Goal: Task Accomplishment & Management: Manage account settings

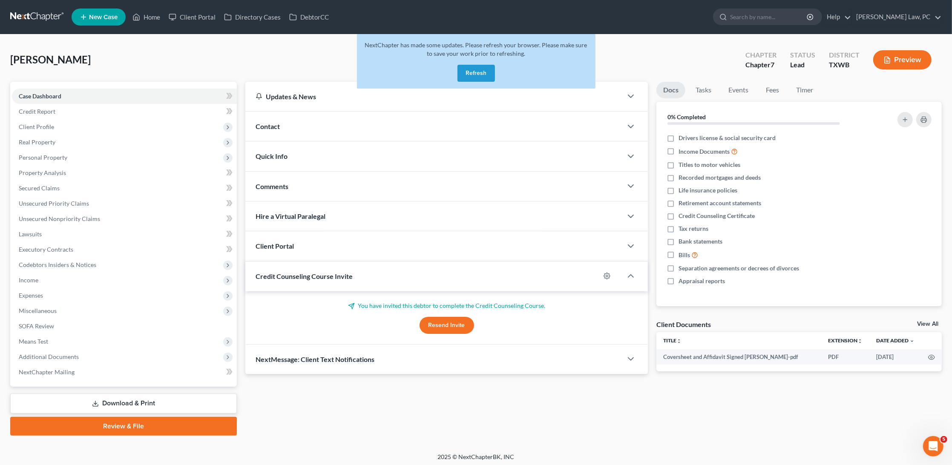
click at [34, 18] on link at bounding box center [37, 16] width 55 height 15
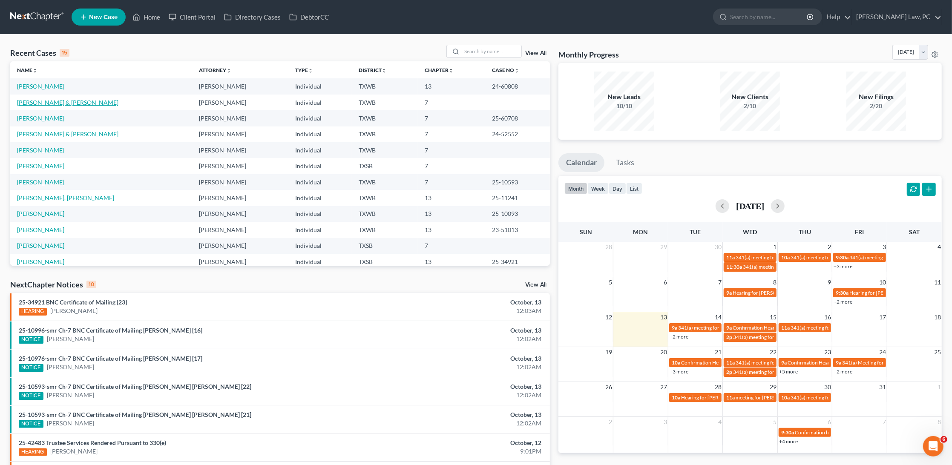
click at [40, 101] on link "[PERSON_NAME] & [PERSON_NAME]" at bounding box center [67, 102] width 101 height 7
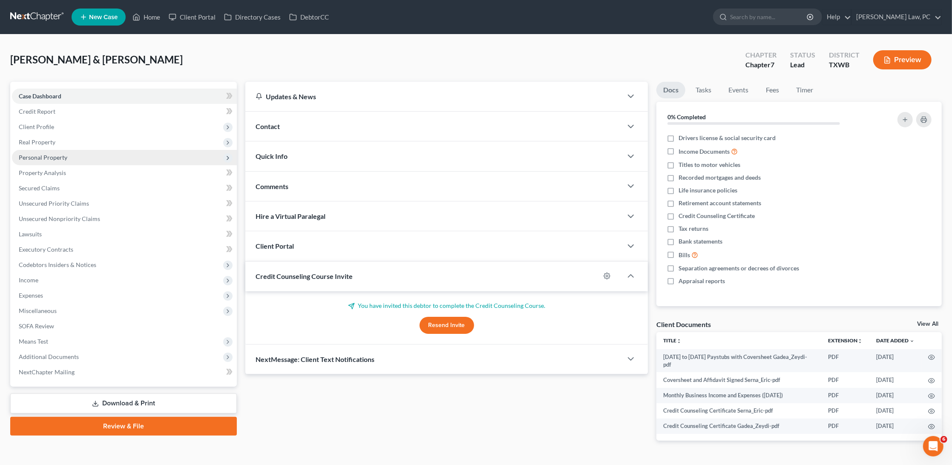
click at [47, 157] on span "Personal Property" at bounding box center [43, 157] width 49 height 7
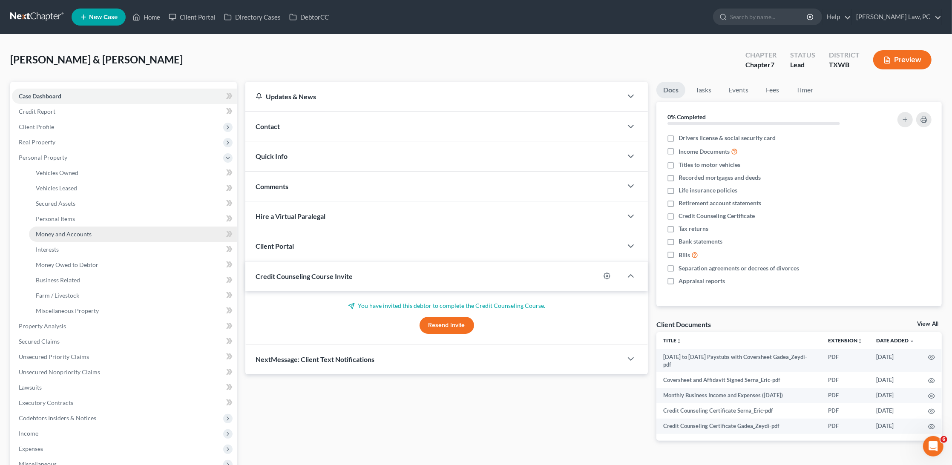
click at [58, 231] on span "Money and Accounts" at bounding box center [64, 234] width 56 height 7
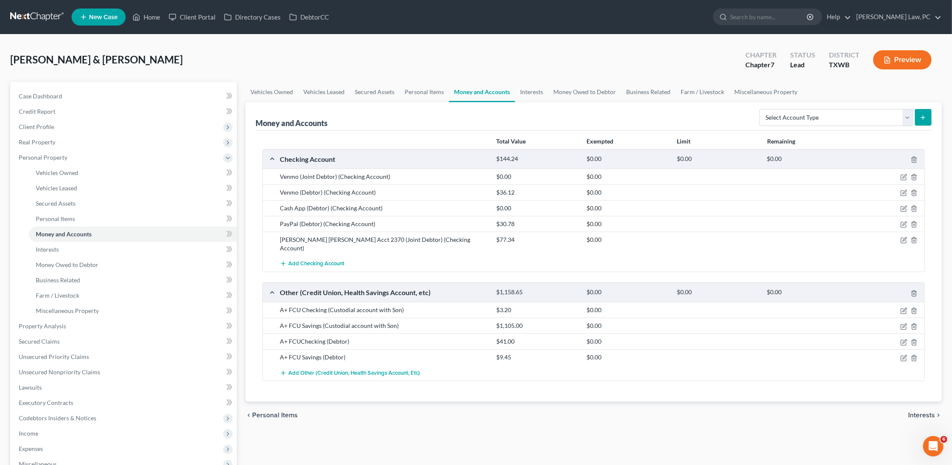
click at [38, 12] on link at bounding box center [37, 16] width 55 height 15
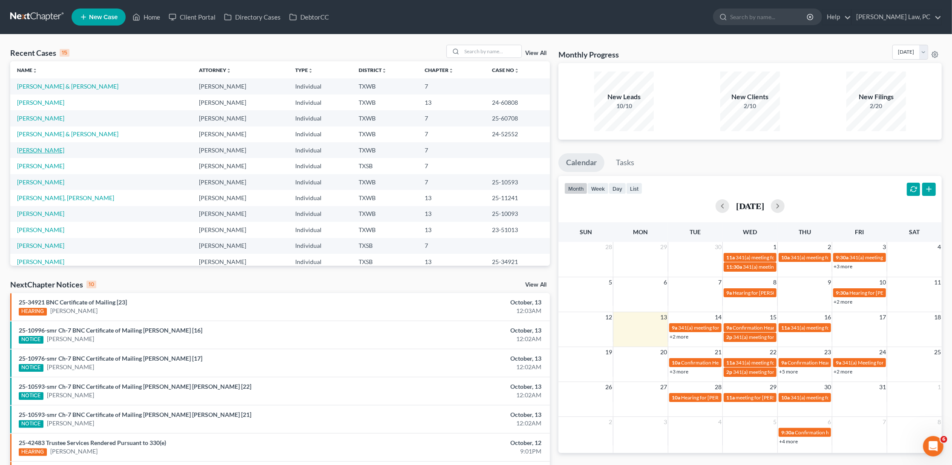
click at [41, 147] on link "Garcia, Jose" at bounding box center [40, 150] width 47 height 7
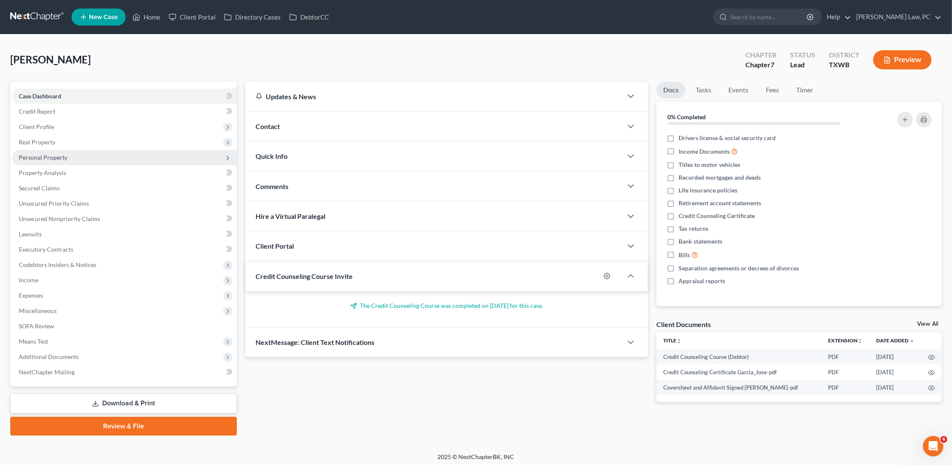
click at [55, 155] on span "Personal Property" at bounding box center [43, 157] width 49 height 7
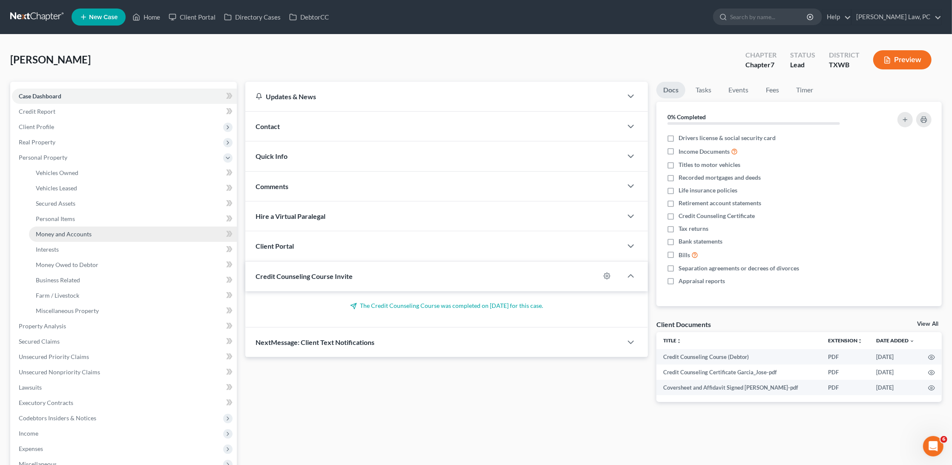
click at [62, 231] on span "Money and Accounts" at bounding box center [64, 234] width 56 height 7
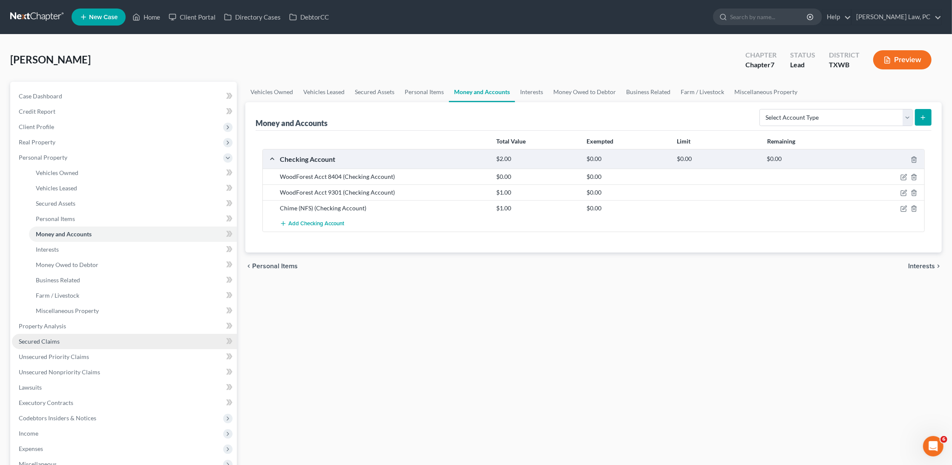
click at [52, 334] on link "Secured Claims" at bounding box center [124, 341] width 225 height 15
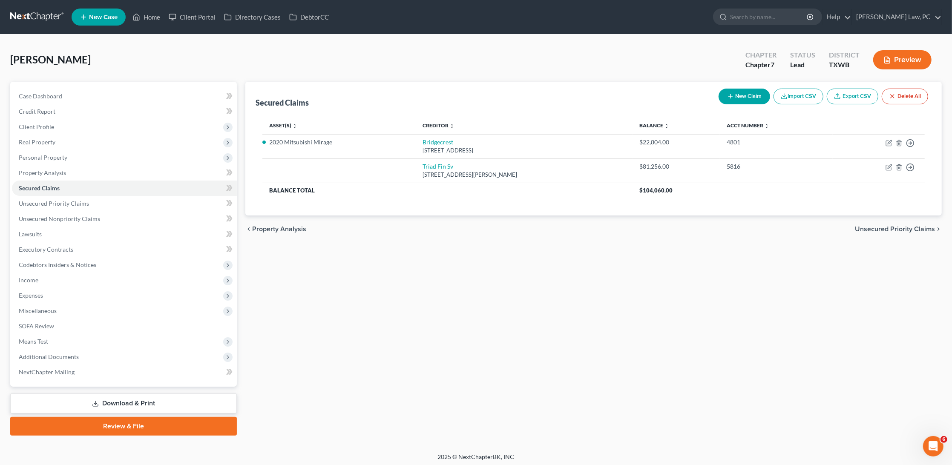
click at [743, 100] on button "New Claim" at bounding box center [745, 97] width 52 height 16
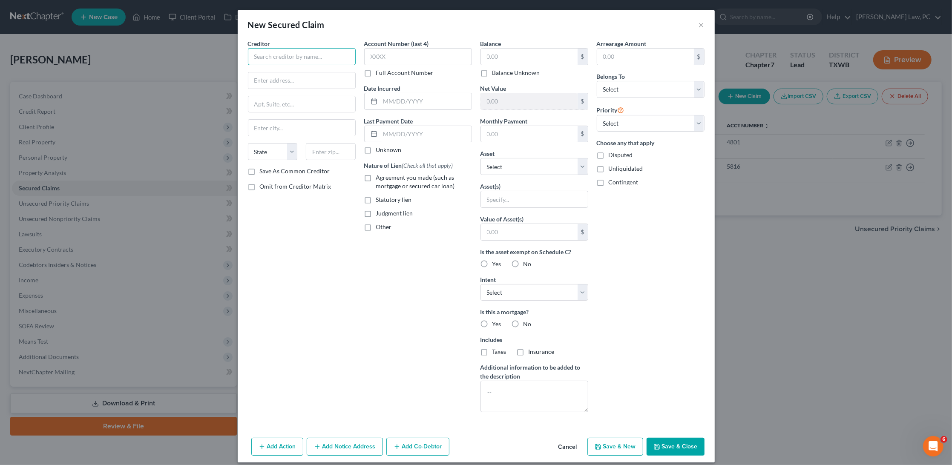
click at [290, 61] on input "text" at bounding box center [302, 56] width 108 height 17
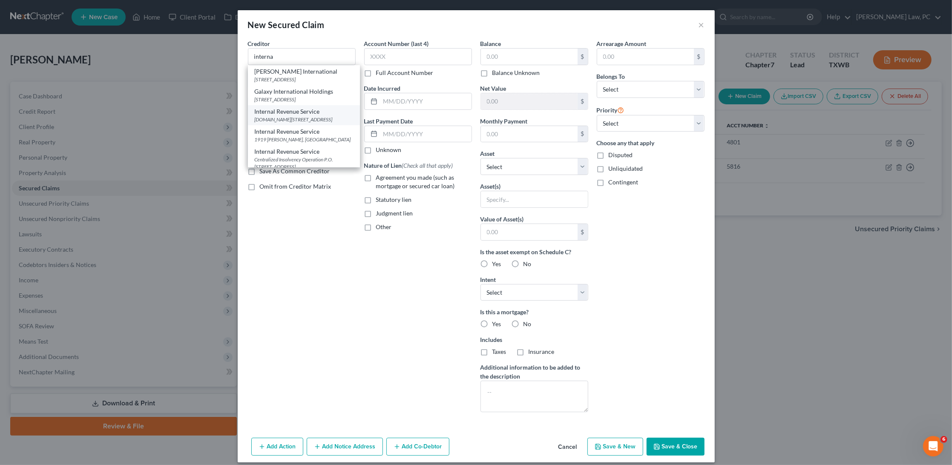
click at [303, 123] on div "P.O.Box 21126, Philadelphia, PA 19114" at bounding box center [304, 119] width 98 height 7
type input "Internal Revenue Service"
type input "P.O.Box 21126"
type input "Philadelphia"
select select "39"
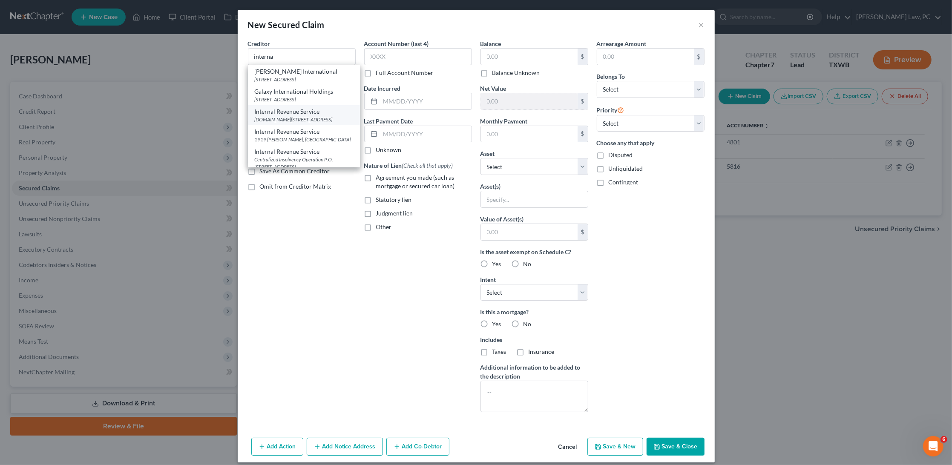
type input "19114"
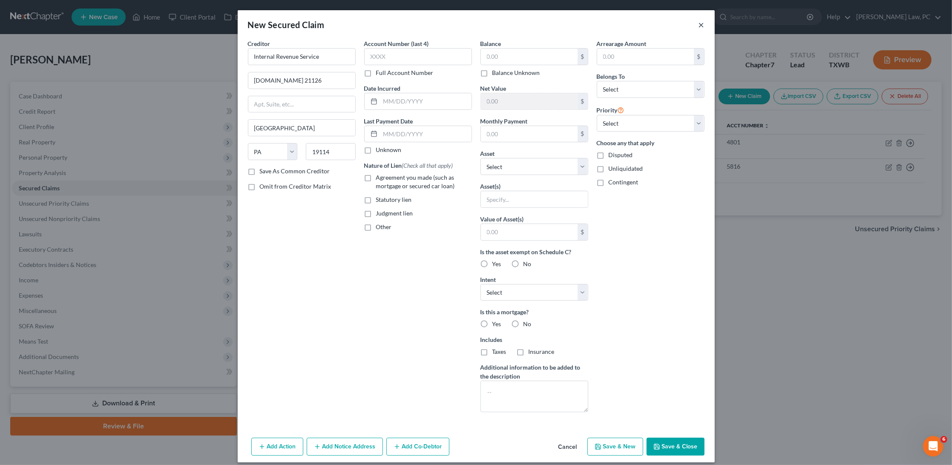
click at [703, 26] on button "×" at bounding box center [702, 25] width 6 height 10
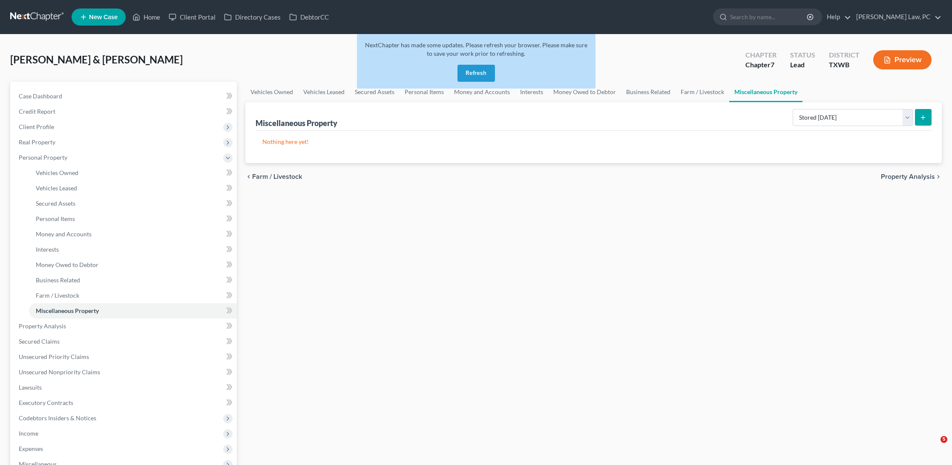
select select "stored_within_1_year"
click at [37, 18] on link at bounding box center [37, 16] width 55 height 15
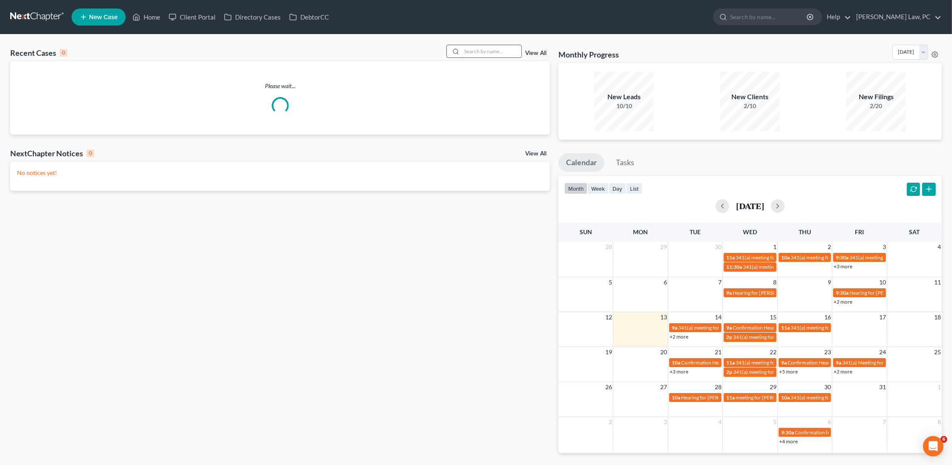
click at [489, 55] on input "search" at bounding box center [492, 51] width 60 height 12
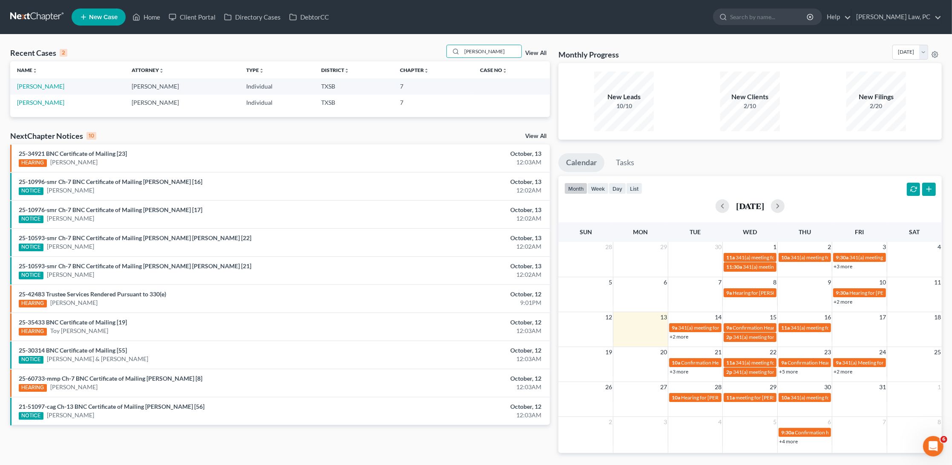
type input "[PERSON_NAME]"
drag, startPoint x: 457, startPoint y: 68, endPoint x: 44, endPoint y: 86, distance: 412.9
click at [44, 86] on link "[PERSON_NAME]" at bounding box center [40, 86] width 47 height 7
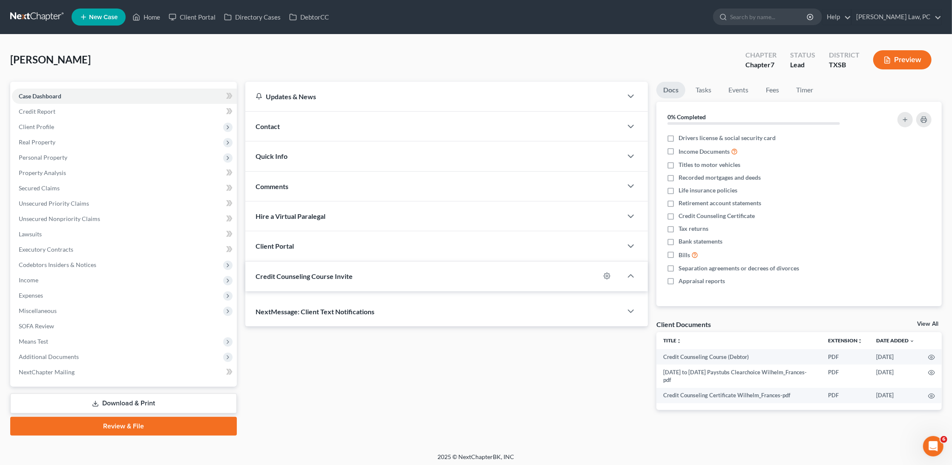
click at [37, 86] on div "Case Dashboard Payments Invoices Payments Payments Credit Report Client Profile…" at bounding box center [123, 234] width 227 height 305
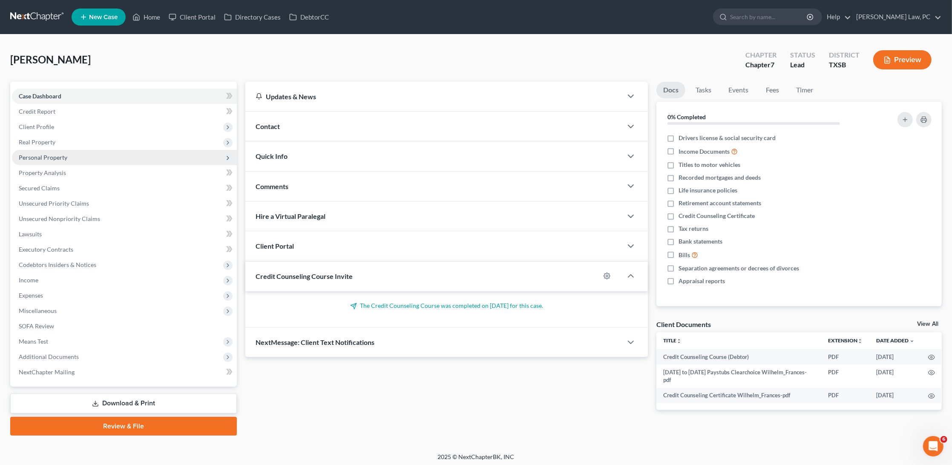
click at [54, 157] on span "Personal Property" at bounding box center [43, 157] width 49 height 7
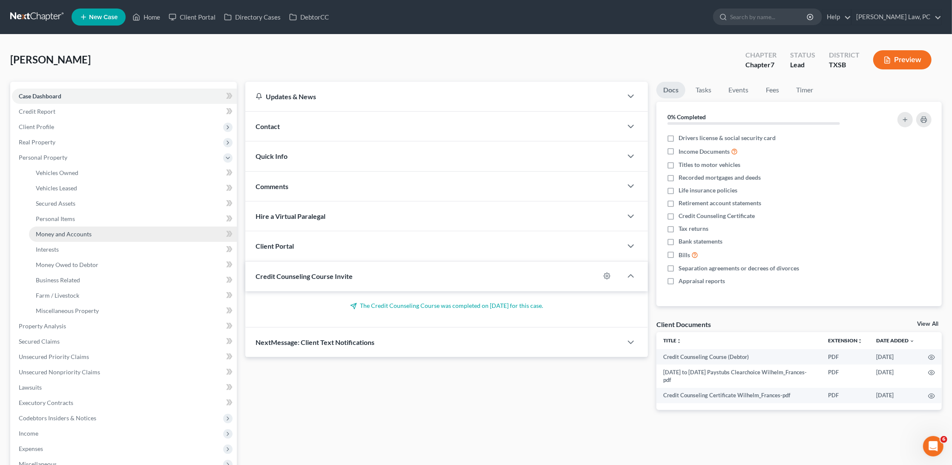
click at [61, 231] on span "Money and Accounts" at bounding box center [64, 234] width 56 height 7
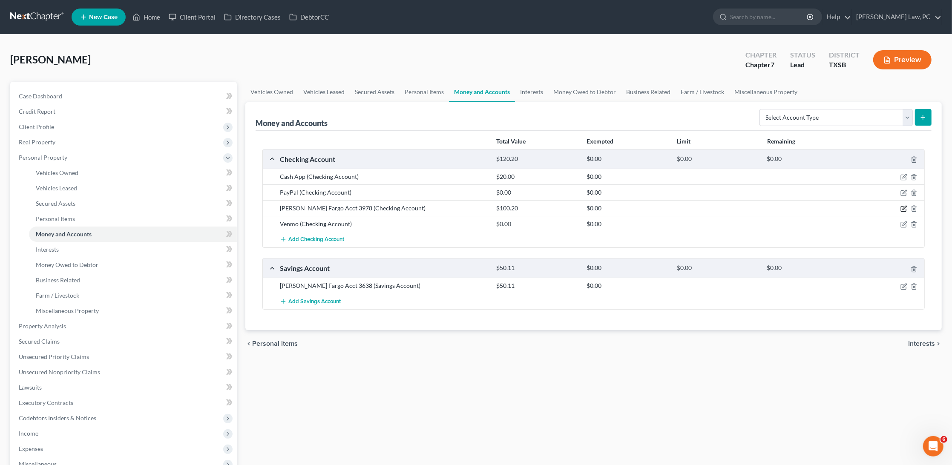
click at [903, 207] on icon "button" at bounding box center [905, 208] width 4 height 4
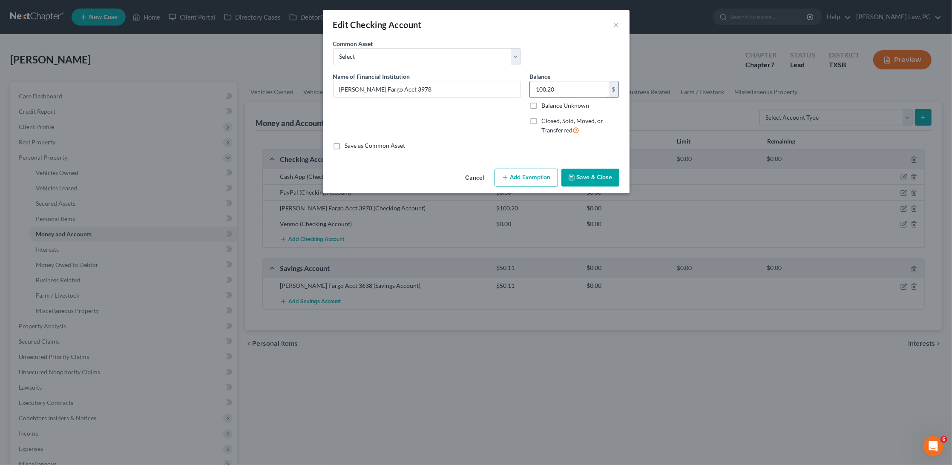
click at [568, 86] on input "100.20" at bounding box center [569, 89] width 79 height 16
type input "64.96"
click at [594, 177] on button "Save & Close" at bounding box center [591, 178] width 58 height 18
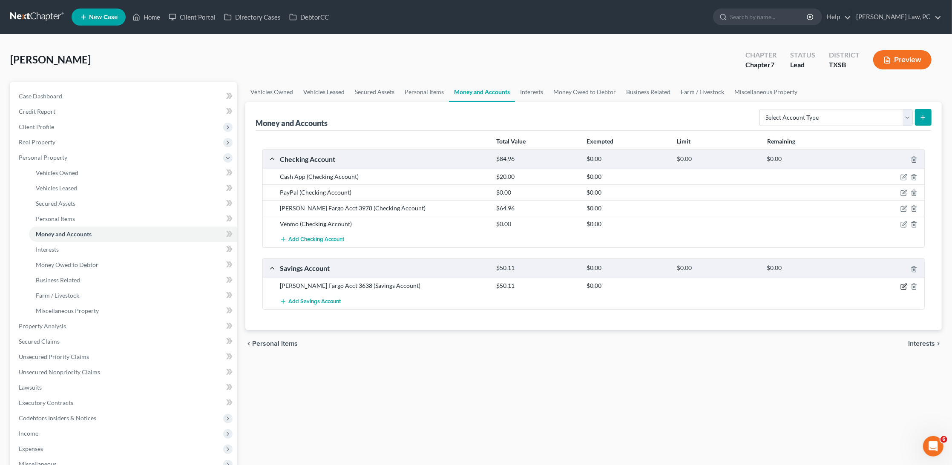
click at [904, 284] on icon "button" at bounding box center [905, 286] width 4 height 4
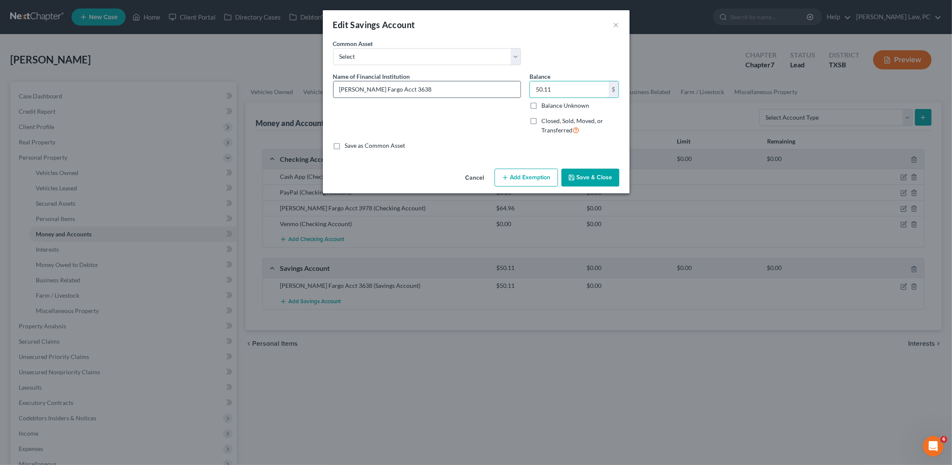
drag, startPoint x: 556, startPoint y: 89, endPoint x: 508, endPoint y: 89, distance: 48.2
click at [508, 89] on div "Name of Financial Institution * [PERSON_NAME] Fargo Acct 3638 Balance 50.11 $ B…" at bounding box center [476, 107] width 295 height 70
type input "5.00"
type input "5."
type input "5.10"
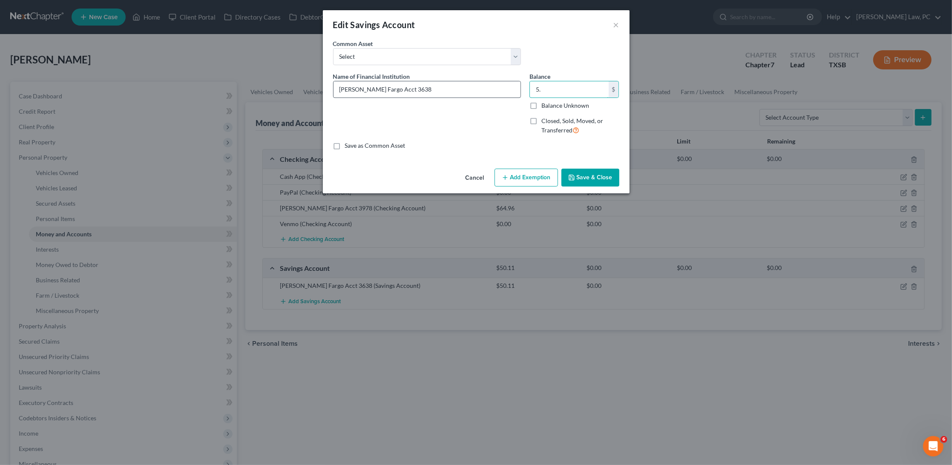
type input "5.1"
type input "5.11"
click at [589, 180] on button "Save & Close" at bounding box center [591, 178] width 58 height 18
click at [589, 176] on button "Save & Close" at bounding box center [591, 178] width 58 height 18
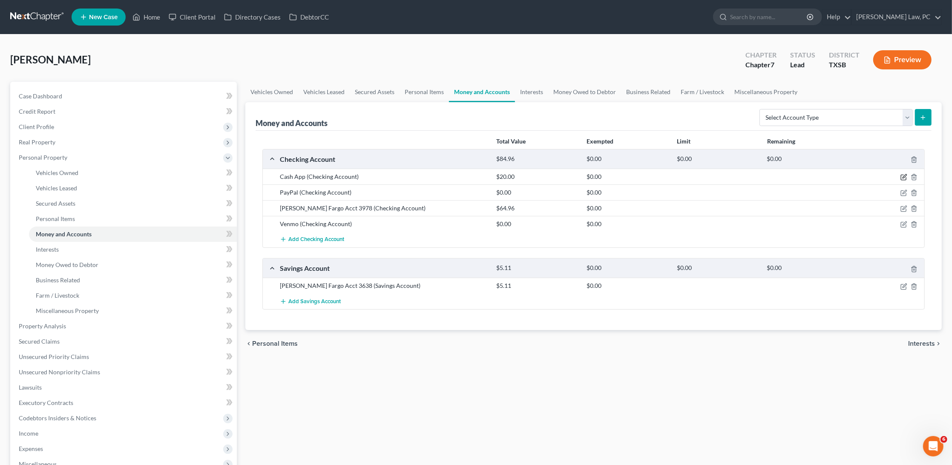
click at [904, 177] on icon "button" at bounding box center [905, 177] width 4 height 4
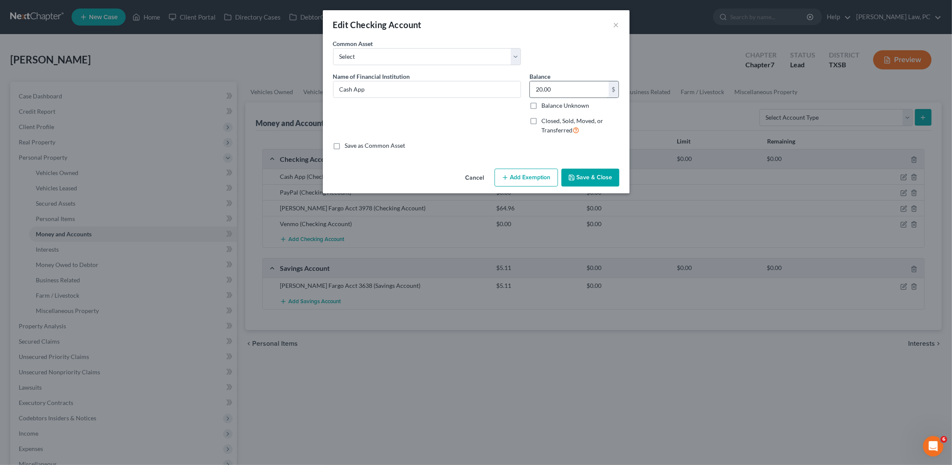
click at [571, 84] on input "20.00" at bounding box center [569, 89] width 79 height 16
type input "20.01"
click at [603, 175] on button "Save & Close" at bounding box center [591, 178] width 58 height 18
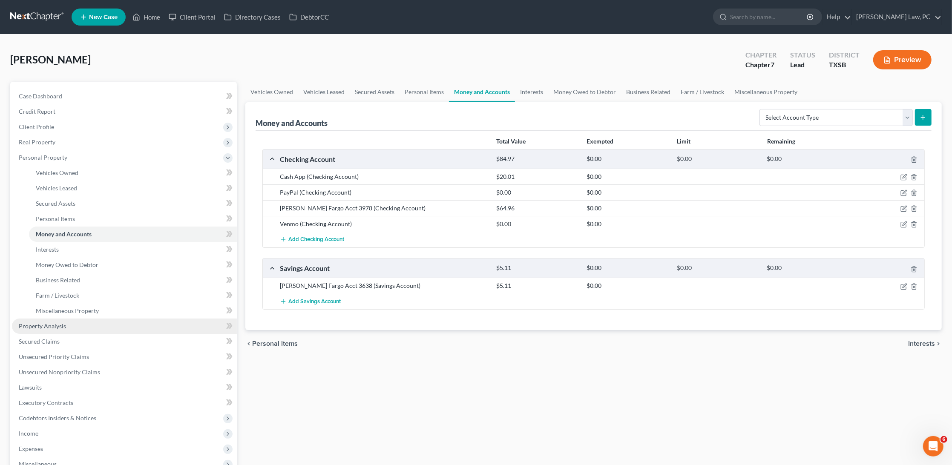
click at [41, 323] on span "Property Analysis" at bounding box center [42, 326] width 47 height 7
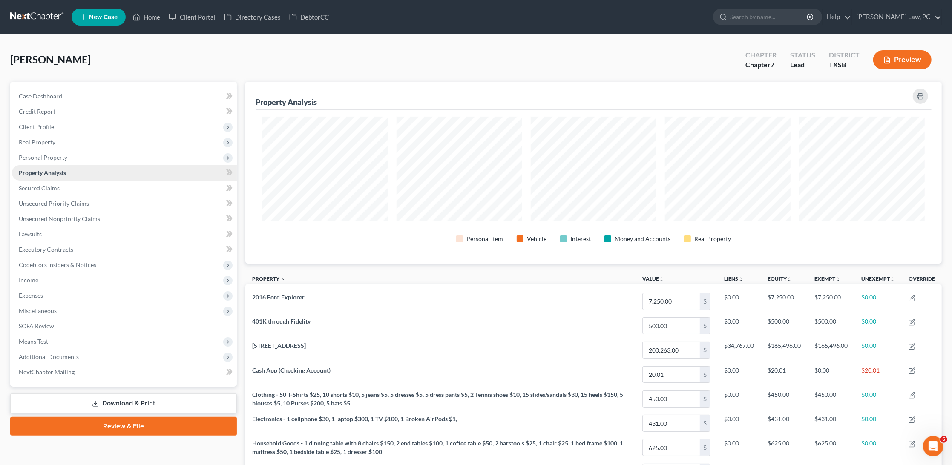
scroll to position [181, 697]
